Goal: Find specific page/section

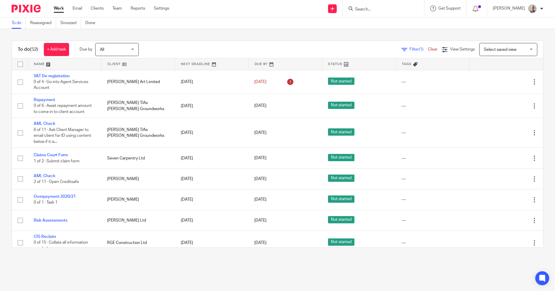
click at [370, 10] on input "Search" at bounding box center [380, 9] width 52 height 5
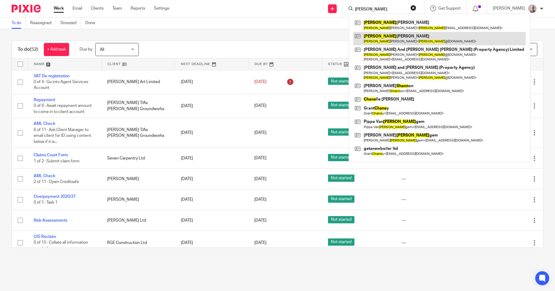
type input "shane"
click at [386, 40] on link at bounding box center [439, 38] width 172 height 13
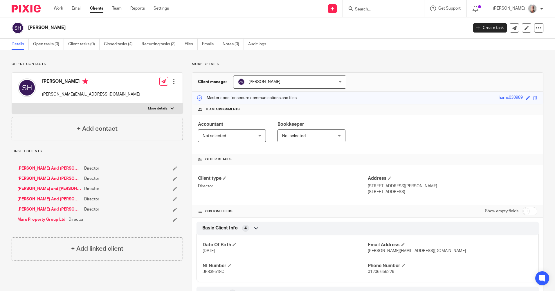
click at [387, 11] on input "Search" at bounding box center [380, 9] width 52 height 5
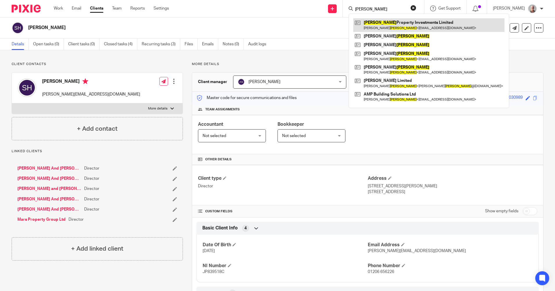
type input "doolan"
click at [400, 28] on link at bounding box center [428, 24] width 151 height 13
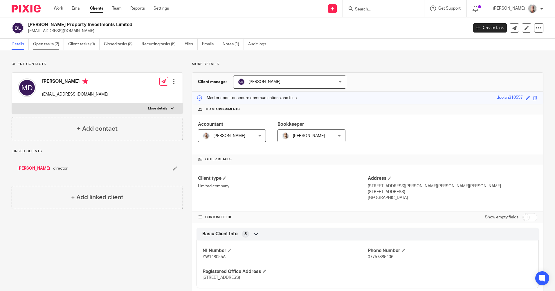
click at [50, 46] on link "Open tasks (2)" at bounding box center [48, 44] width 31 height 11
